Goal: Task Accomplishment & Management: Manage account settings

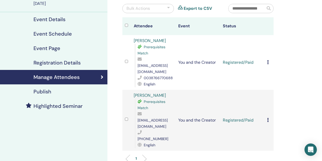
scroll to position [51, 0]
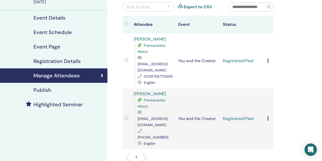
click at [59, 16] on h4 "Event Details" at bounding box center [49, 18] width 32 height 6
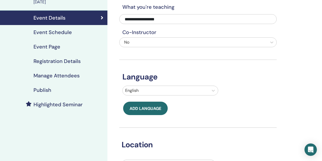
click at [63, 32] on h4 "Event Schedule" at bounding box center [52, 32] width 38 height 6
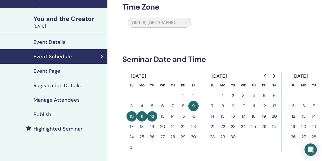
scroll to position [42, 0]
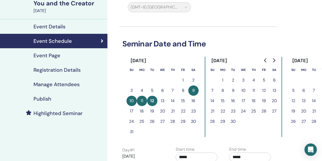
click at [196, 91] on button "9" at bounding box center [193, 90] width 10 height 10
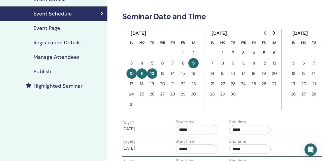
scroll to position [69, 0]
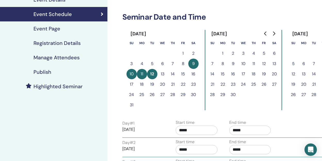
click at [190, 63] on button "9" at bounding box center [193, 63] width 10 height 10
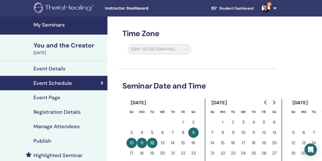
scroll to position [0, 0]
click at [61, 69] on h4 "Event Details" at bounding box center [49, 68] width 32 height 6
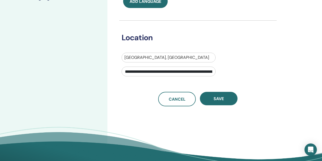
scroll to position [159, 0]
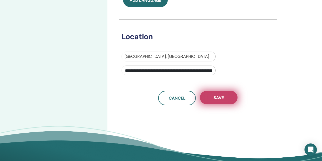
click at [218, 97] on span "Save" at bounding box center [218, 97] width 10 height 5
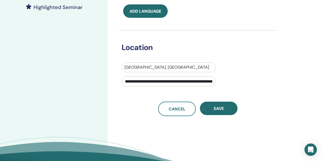
scroll to position [148, 0]
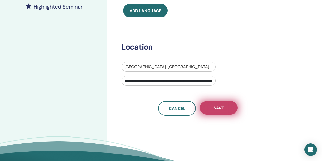
click at [219, 107] on span "Save" at bounding box center [218, 107] width 10 height 5
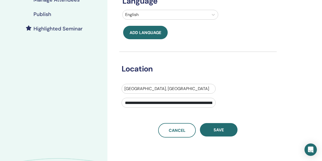
scroll to position [132, 0]
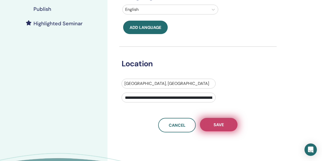
click at [224, 124] on button "Save" at bounding box center [219, 124] width 38 height 13
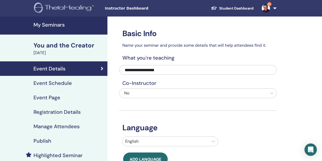
click at [72, 82] on div "Event Schedule" at bounding box center [53, 83] width 99 height 6
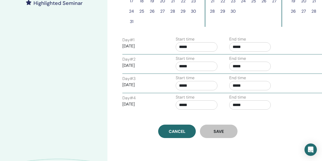
scroll to position [182, 0]
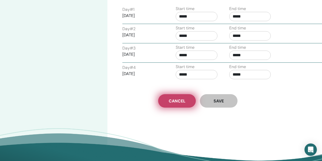
click at [183, 97] on link "Cancel" at bounding box center [177, 100] width 38 height 13
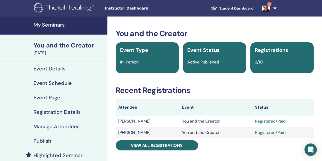
click at [59, 82] on h4 "Event Schedule" at bounding box center [52, 83] width 38 height 6
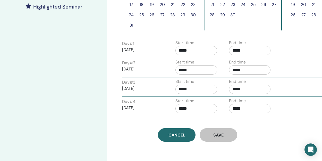
scroll to position [149, 1]
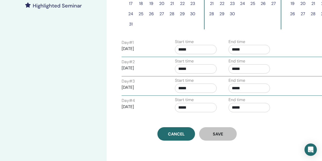
click at [221, 136] on button "Save" at bounding box center [218, 133] width 38 height 13
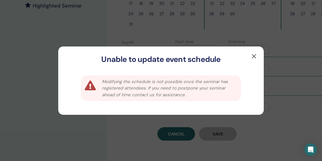
click at [254, 55] on button "button" at bounding box center [254, 56] width 8 height 8
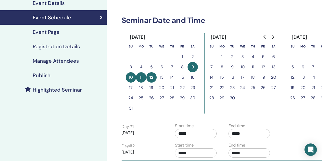
scroll to position [44, 1]
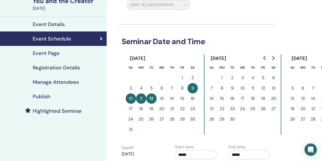
click at [39, 95] on h4 "Publish" at bounding box center [42, 96] width 18 height 6
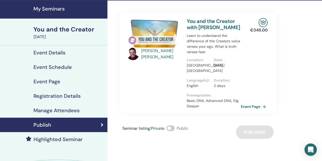
scroll to position [16, 0]
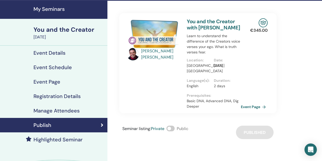
click at [77, 109] on h4 "Manage Attendees" at bounding box center [56, 110] width 46 height 6
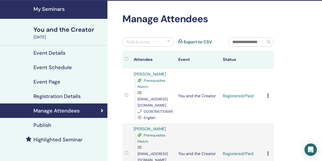
click at [267, 93] on icon at bounding box center [268, 95] width 2 height 4
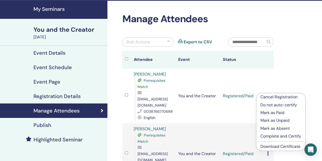
click at [280, 137] on p "Complete and Certify" at bounding box center [280, 136] width 41 height 6
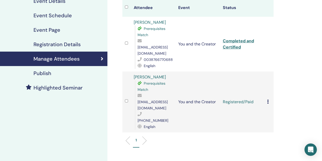
scroll to position [74, 0]
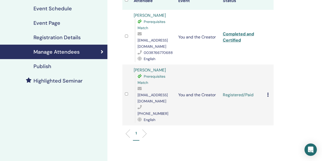
click at [267, 92] on icon at bounding box center [268, 94] width 2 height 4
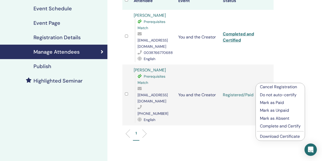
click at [280, 126] on p "Complete and Certify" at bounding box center [280, 126] width 41 height 6
